Goal: Navigation & Orientation: Find specific page/section

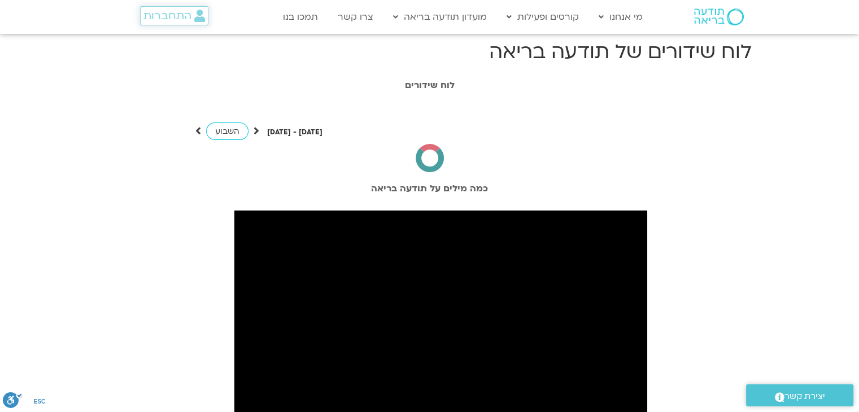
click at [169, 13] on span "התחברות" at bounding box center [167, 16] width 48 height 12
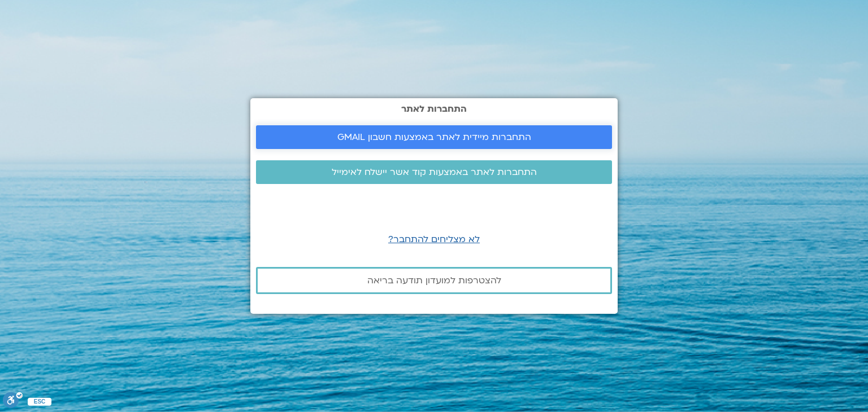
click at [435, 132] on span "התחברות מיידית לאתר באמצעות חשבון GMAIL" at bounding box center [434, 137] width 194 height 10
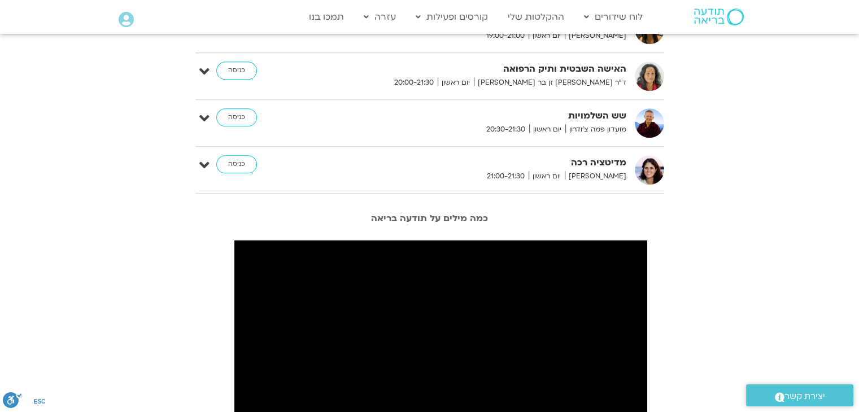
scroll to position [1130, 0]
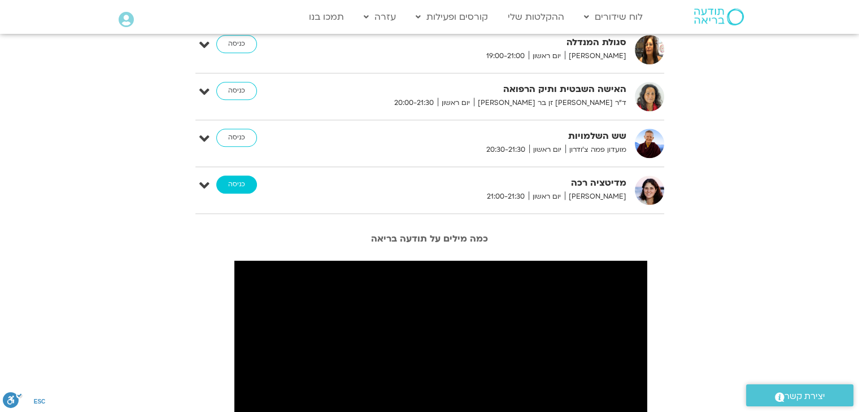
click at [243, 178] on link "כניסה" at bounding box center [236, 185] width 41 height 18
